Goal: Information Seeking & Learning: Learn about a topic

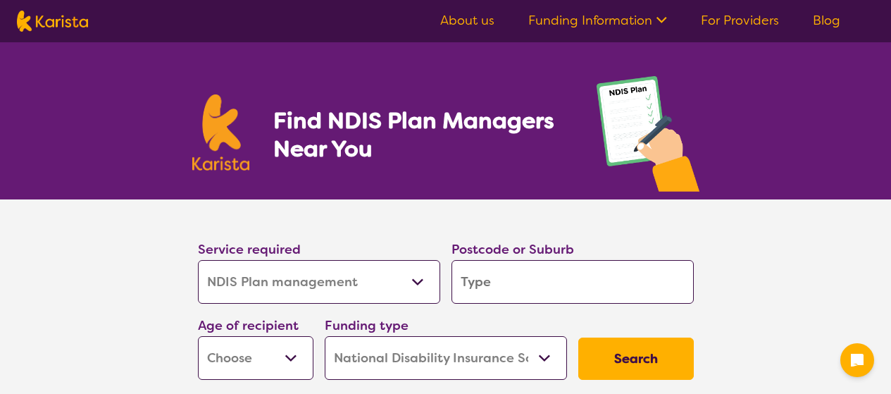
select select "NDIS Plan management"
select select "NDIS"
select select "NDIS Plan management"
select select "NDIS"
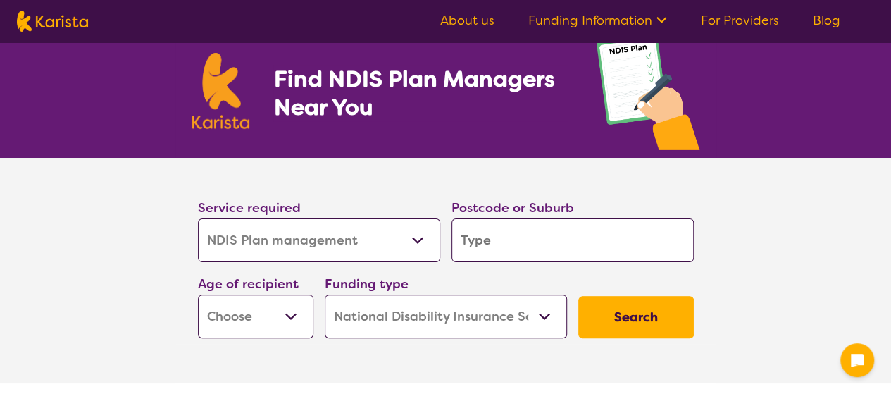
scroll to position [70, 0]
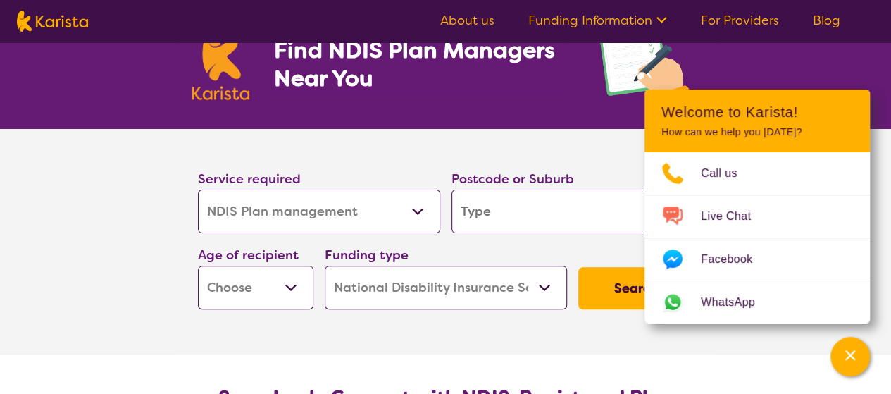
click at [478, 208] on input "search" at bounding box center [572, 211] width 242 height 44
type input "e"
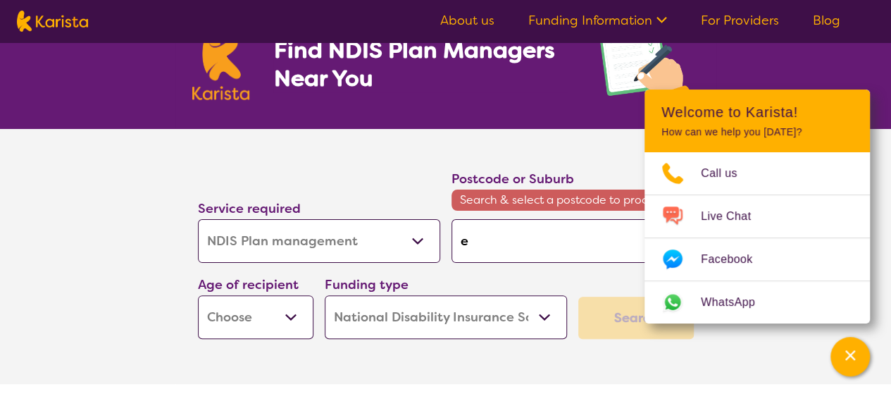
type input "el"
type input "ele"
type input "eler"
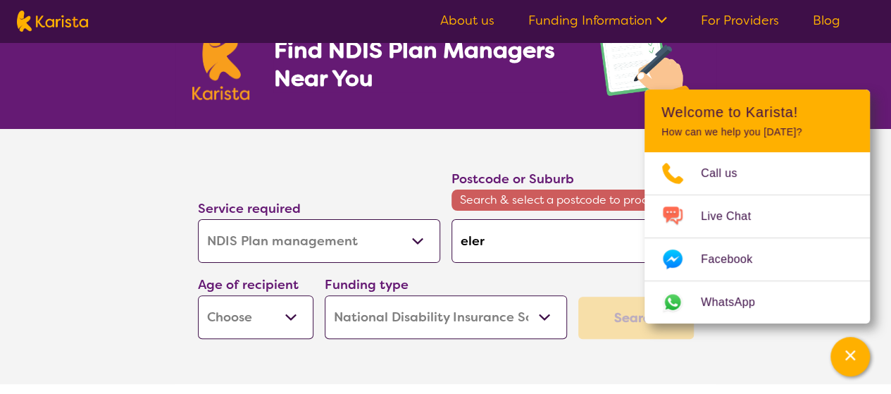
type input "eler"
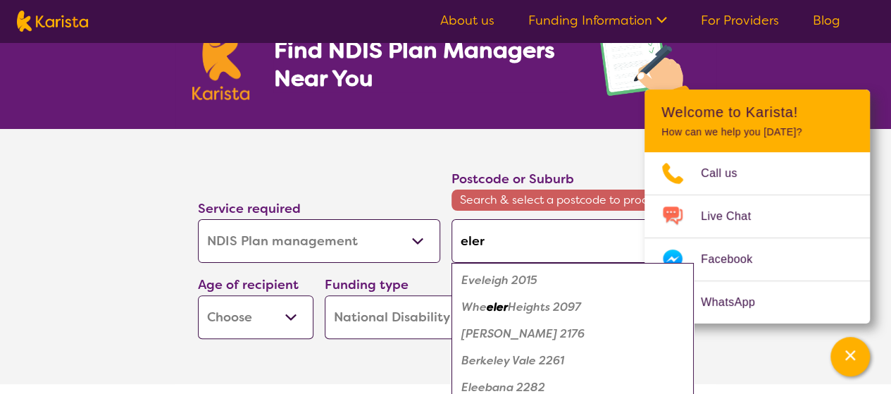
type input "elerm"
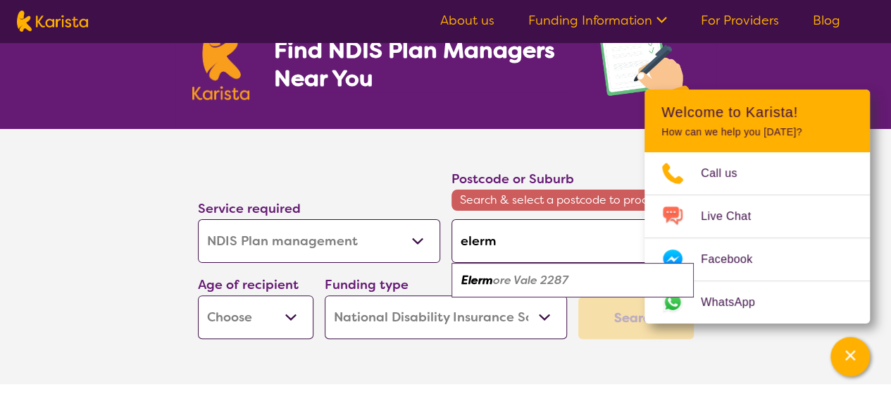
type input "elermo"
type input "elermor"
type input "elermore"
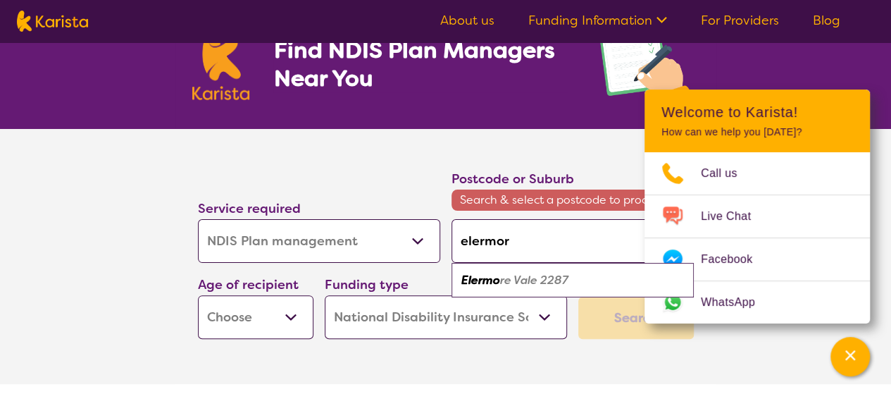
type input "elermore"
type input "elermore v"
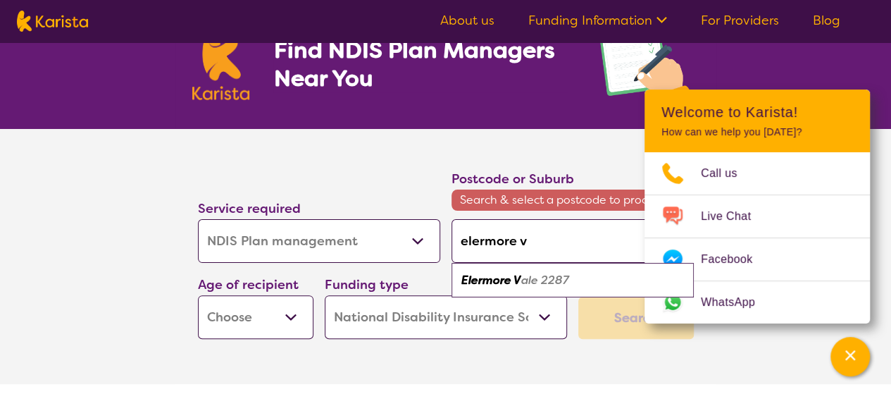
type input "elermore va"
type input "elermore val"
type input "elermore vale"
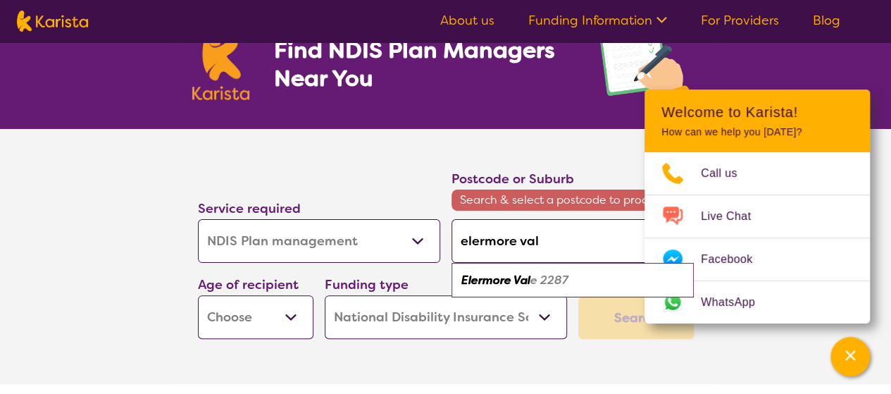
type input "elermore vale"
click at [524, 242] on input "elermore vale" at bounding box center [572, 241] width 242 height 44
click at [540, 276] on em "2287" at bounding box center [551, 280] width 28 height 15
type input "2287"
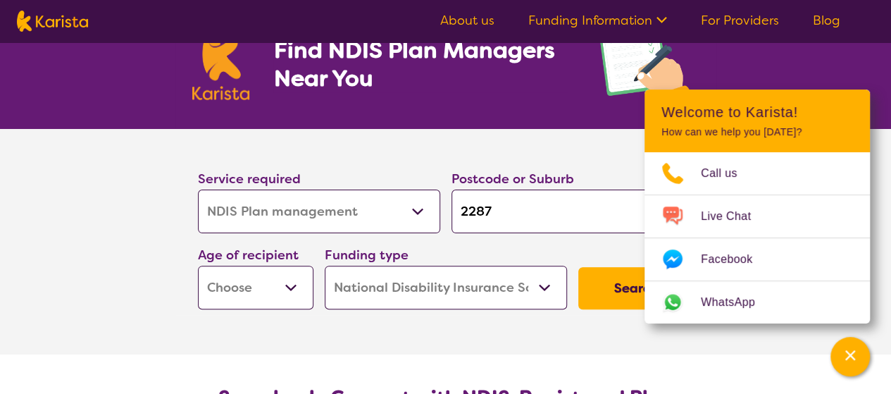
click at [292, 287] on select "Early Childhood - 0 to 9 Child - 10 to 11 Adolescent - 12 to 17 Adult - 18 to 6…" at bounding box center [256, 288] width 116 height 44
select select "AD"
click at [198, 266] on select "Early Childhood - 0 to 9 Child - 10 to 11 Adolescent - 12 to 17 Adult - 18 to 6…" at bounding box center [256, 288] width 116 height 44
select select "AD"
click at [406, 288] on select "Home Care Package (HCP) National Disability Insurance Scheme (NDIS) I don't know" at bounding box center [446, 288] width 242 height 44
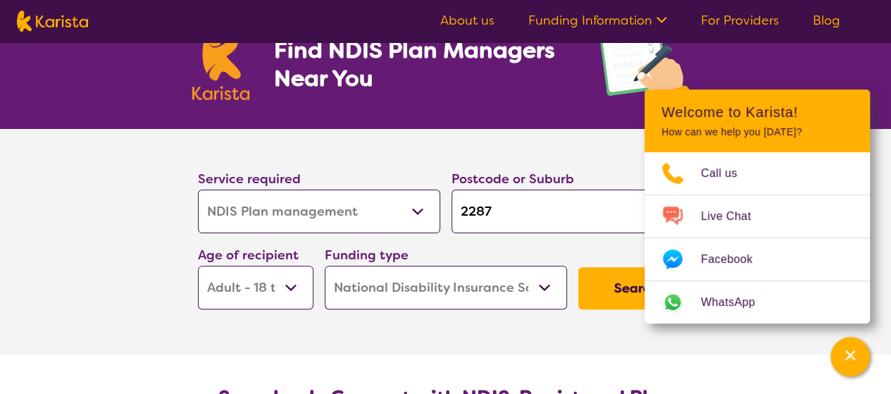
click at [447, 331] on section "Service required Allied Health Assistant Assessment ([MEDICAL_DATA] or [MEDICAL…" at bounding box center [445, 241] width 563 height 225
click at [427, 285] on select "Home Care Package (HCP) National Disability Insurance Scheme (NDIS) I don't know" at bounding box center [446, 288] width 242 height 44
click at [587, 287] on button "Search" at bounding box center [636, 288] width 116 height 42
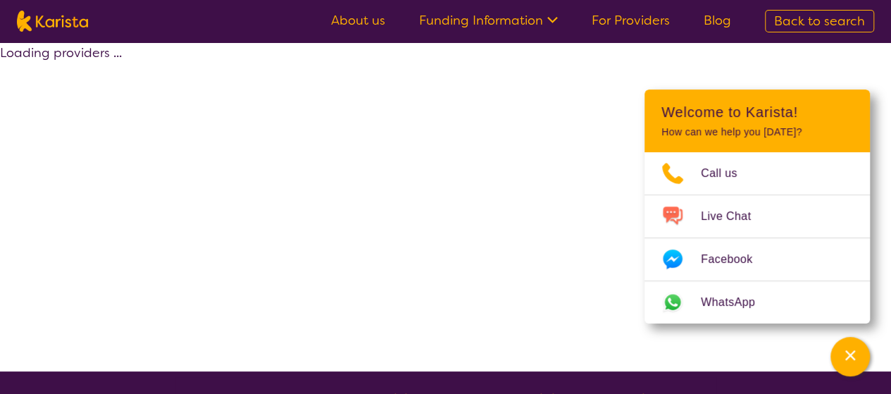
select select "by_score"
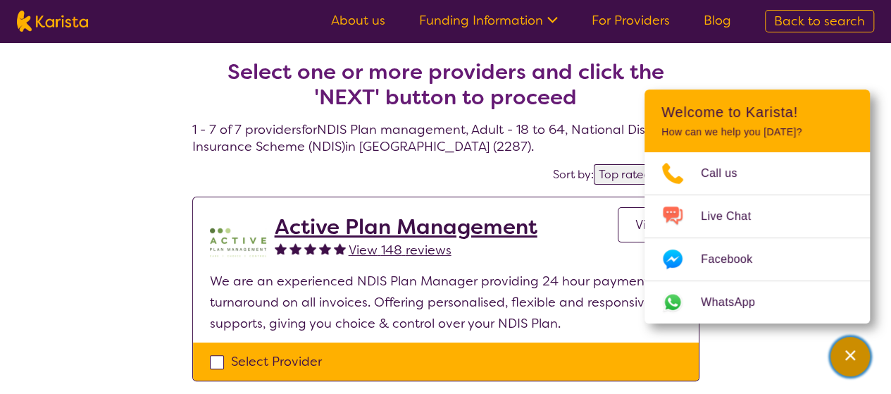
click at [849, 356] on icon "Channel Menu" at bounding box center [850, 355] width 10 height 10
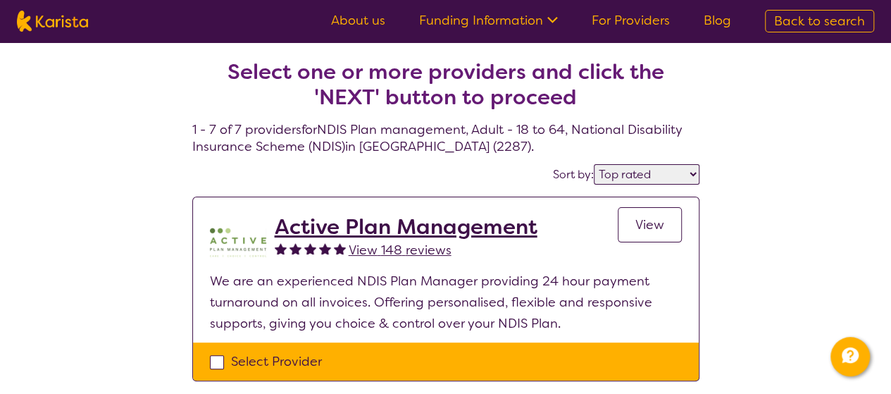
click at [372, 18] on link "About us" at bounding box center [358, 20] width 54 height 17
select select "NDIS Plan management"
select select "AD"
select select "NDIS"
select select "NDIS Plan management"
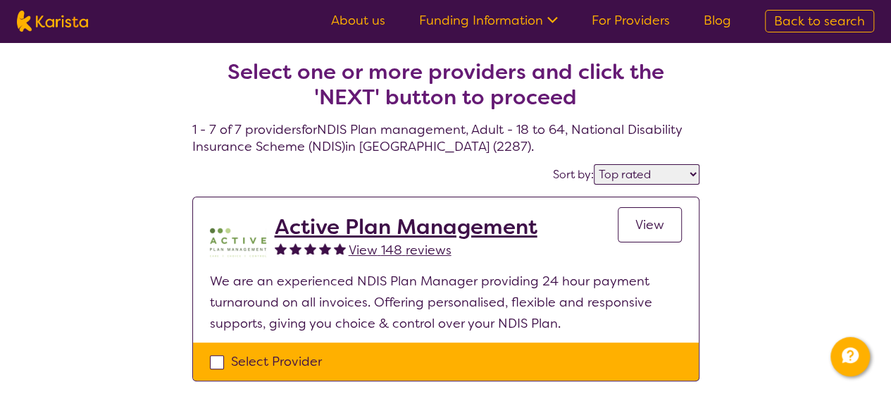
select select "AD"
select select "NDIS"
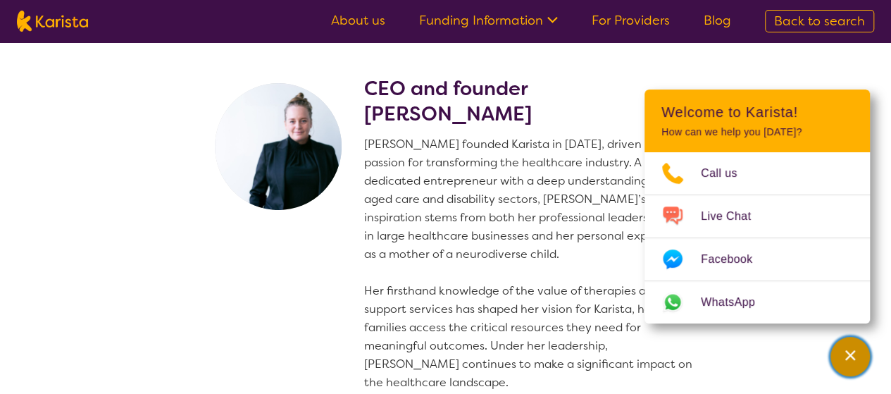
click at [852, 354] on icon "Channel Menu" at bounding box center [850, 355] width 10 height 10
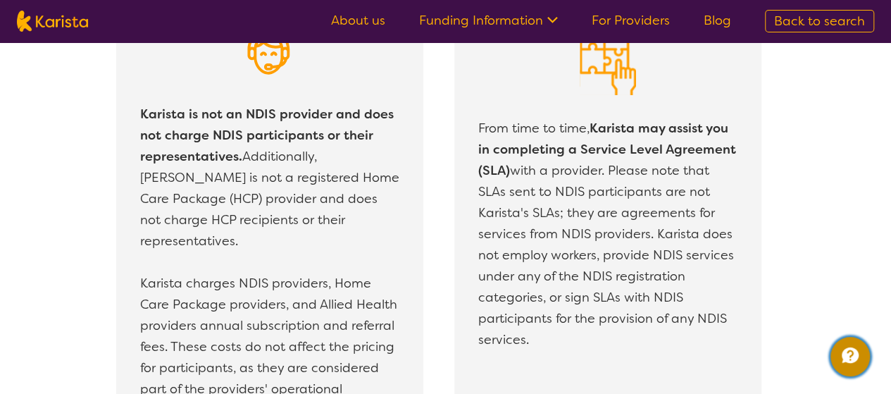
scroll to position [2536, 0]
